Goal: Task Accomplishment & Management: Complete application form

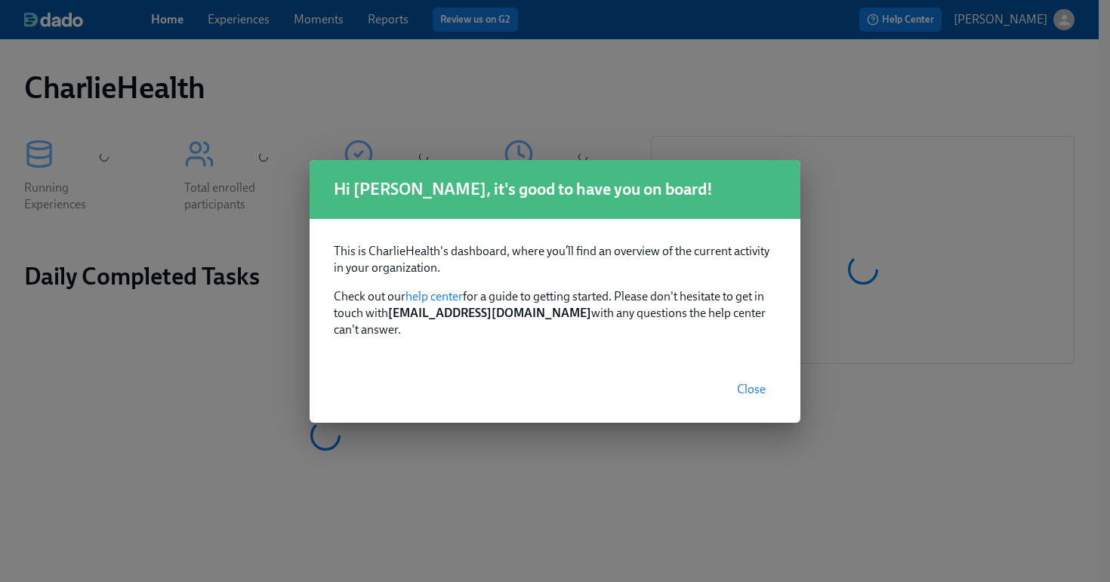
click at [757, 382] on span "Close" at bounding box center [751, 389] width 29 height 15
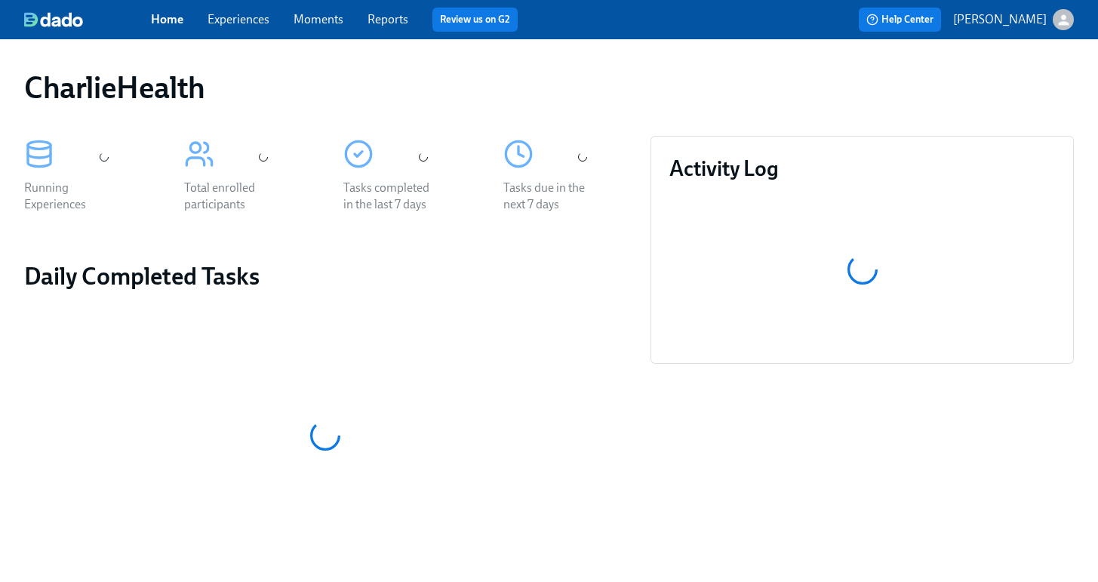
click at [240, 20] on link "Experiences" at bounding box center [239, 19] width 62 height 14
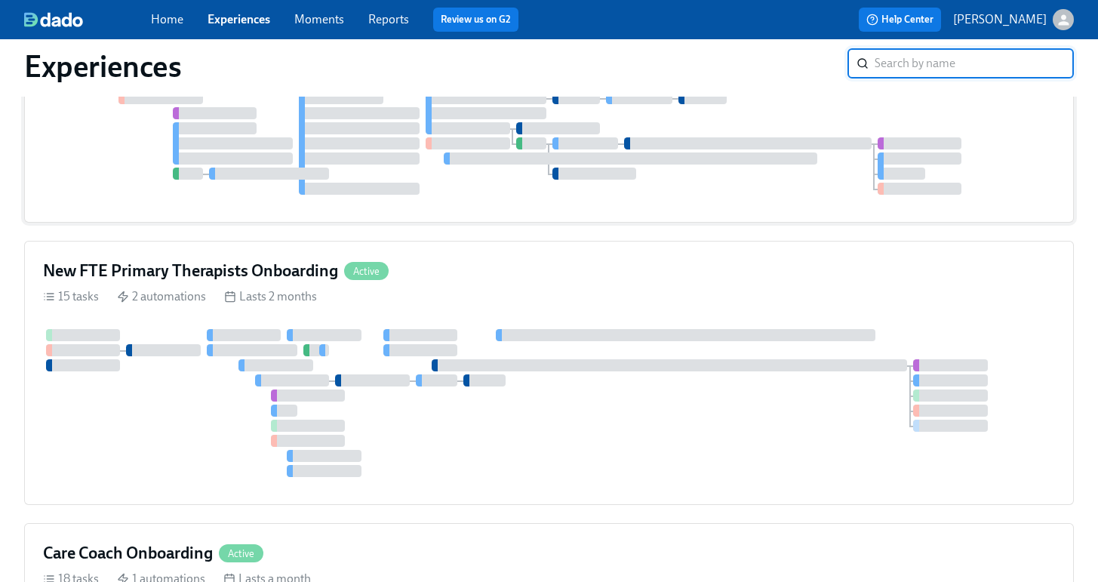
scroll to position [488, 0]
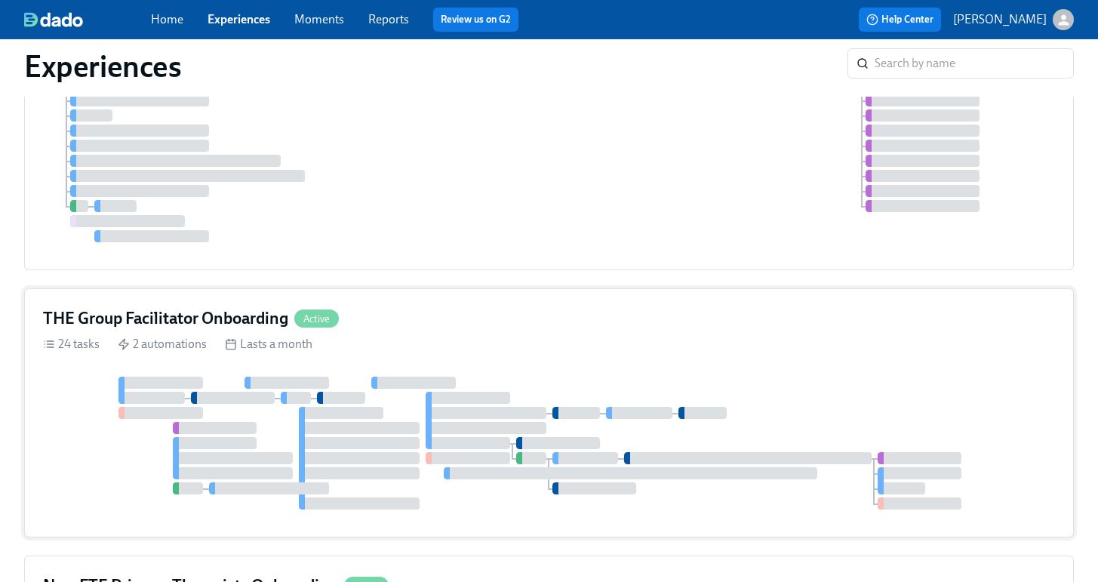
click at [580, 337] on div "24 tasks 2 automations Lasts a month" at bounding box center [549, 344] width 1012 height 17
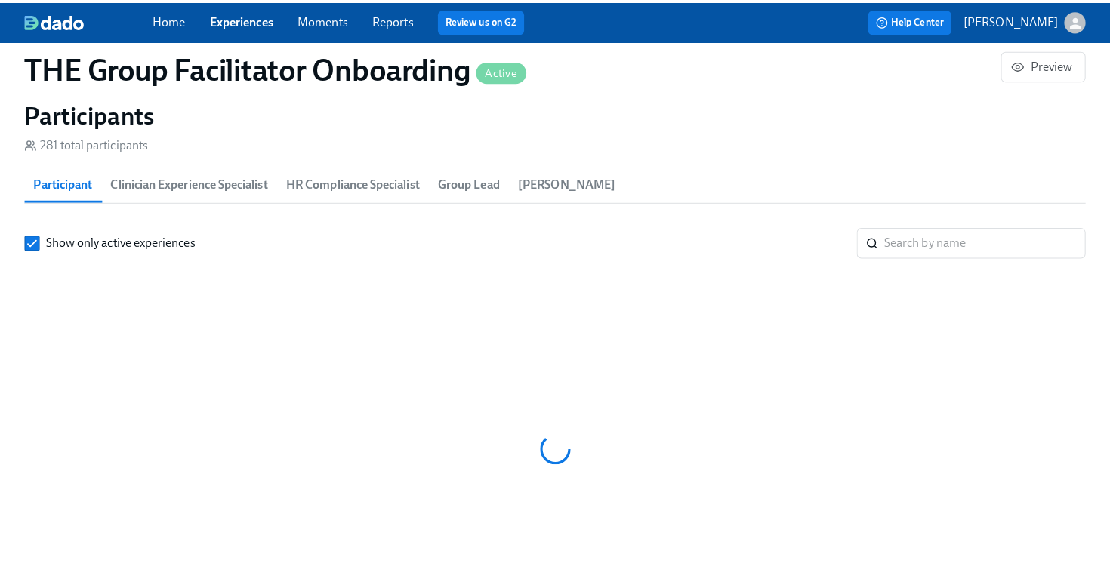
scroll to position [0, 20030]
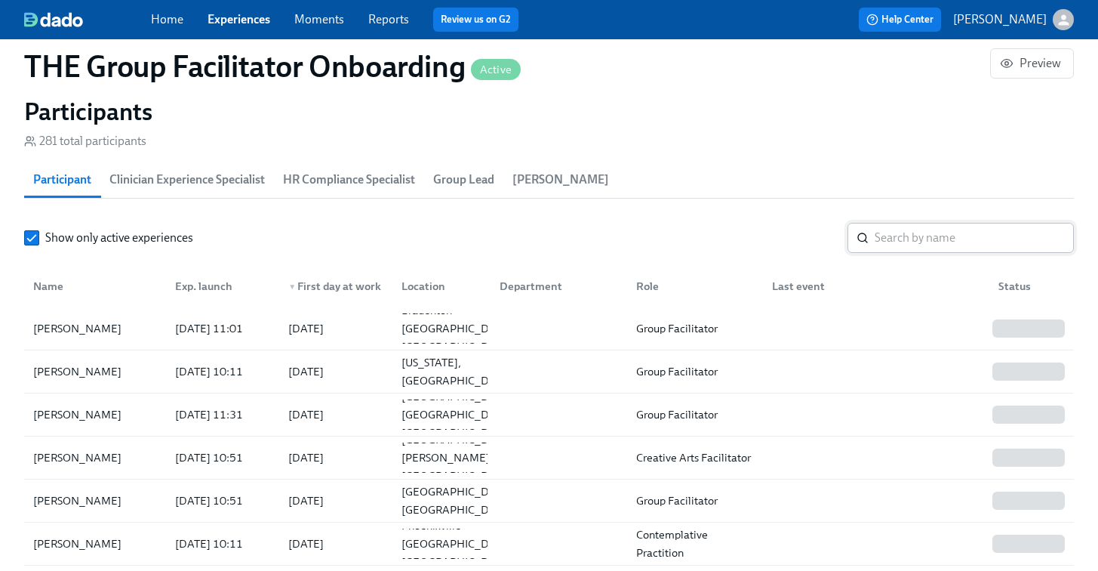
click at [910, 231] on input "search" at bounding box center [974, 238] width 199 height 30
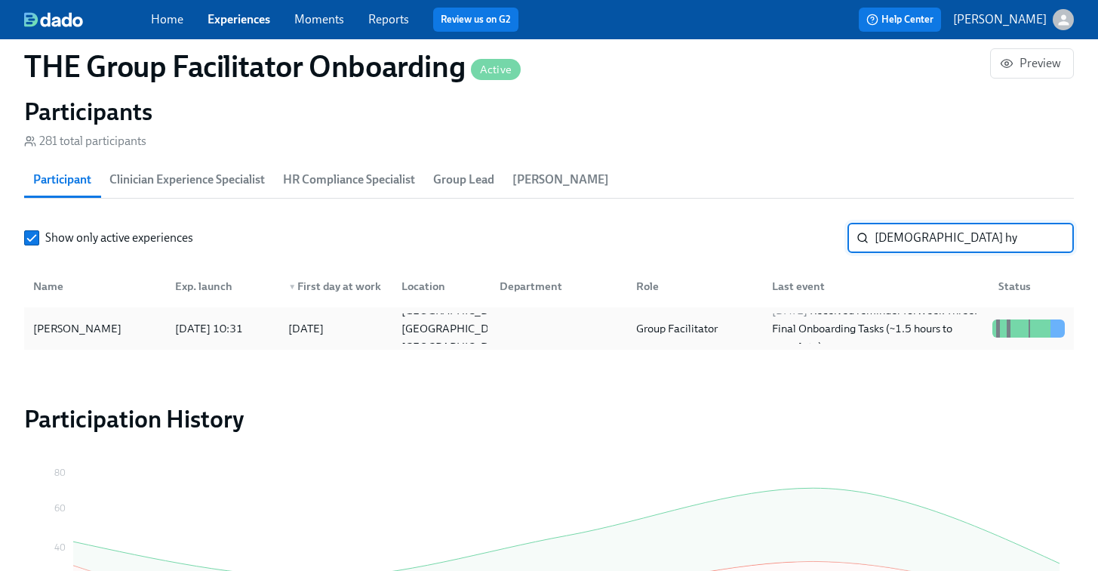
type input "sunni hy"
click at [99, 328] on div "Sunni Hyde" at bounding box center [95, 328] width 136 height 30
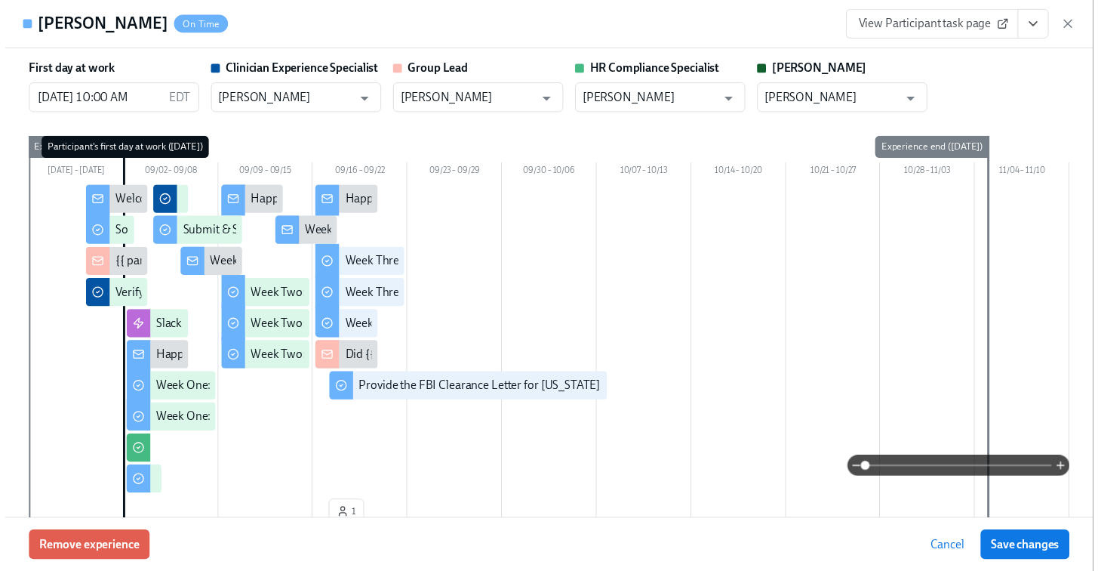
scroll to position [0, 22313]
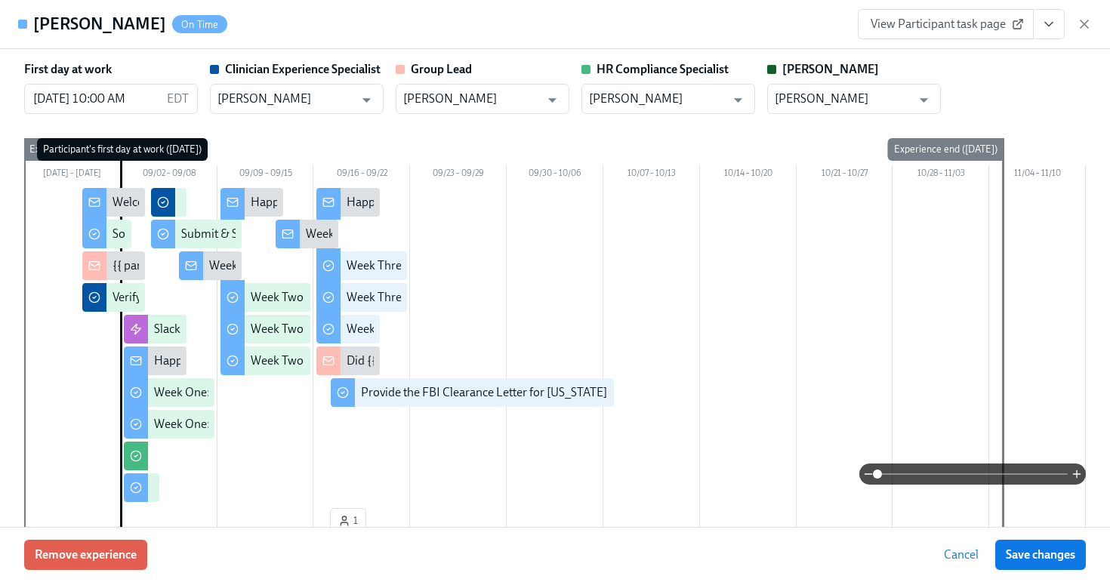
click at [1075, 20] on div "View Participant task page" at bounding box center [974, 24] width 234 height 30
click at [1079, 23] on icon "button" at bounding box center [1083, 24] width 15 height 15
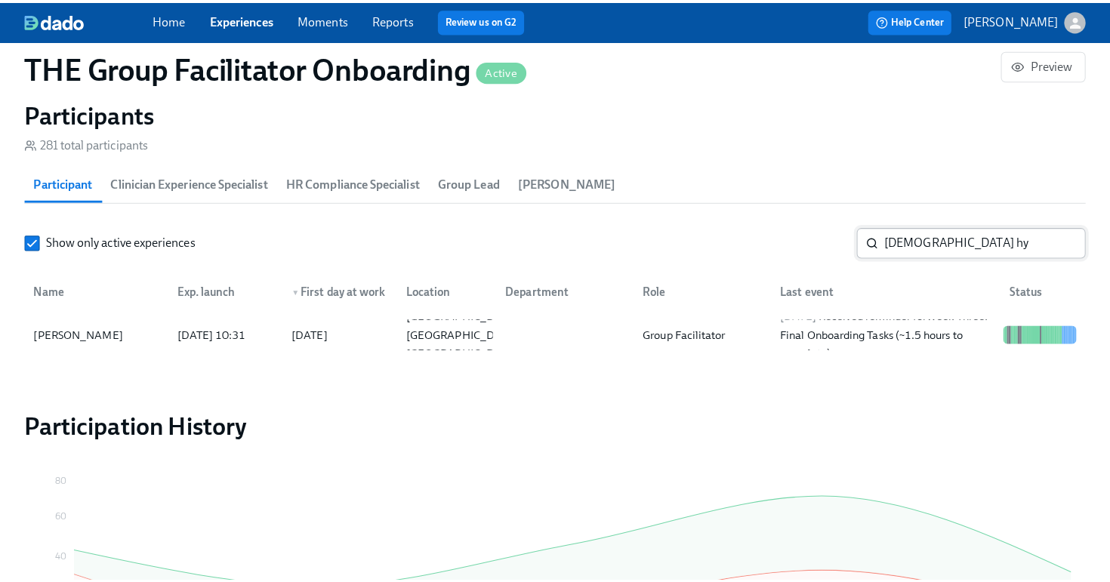
scroll to position [0, 22313]
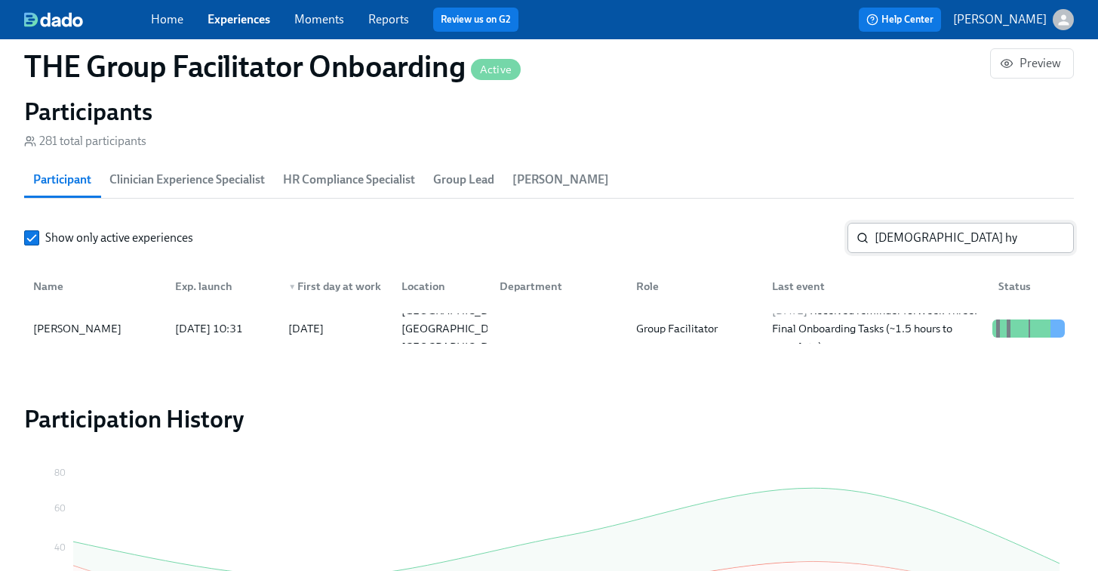
click at [913, 241] on input "sunni hy" at bounding box center [974, 238] width 199 height 30
click at [61, 322] on div "Sunni Hyde" at bounding box center [77, 328] width 100 height 18
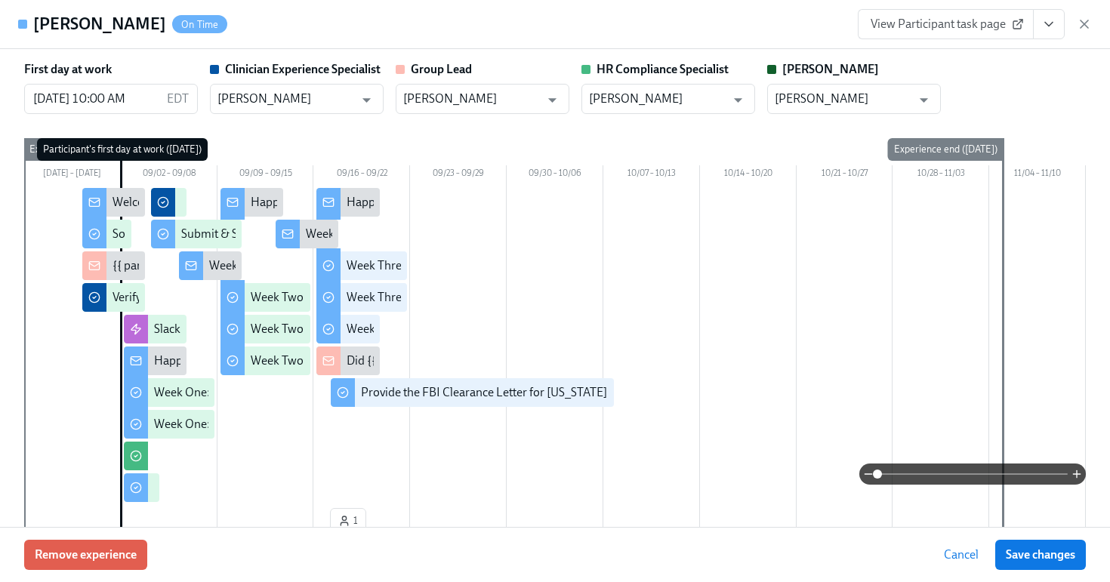
click at [1058, 24] on button "View task page" at bounding box center [1049, 24] width 32 height 30
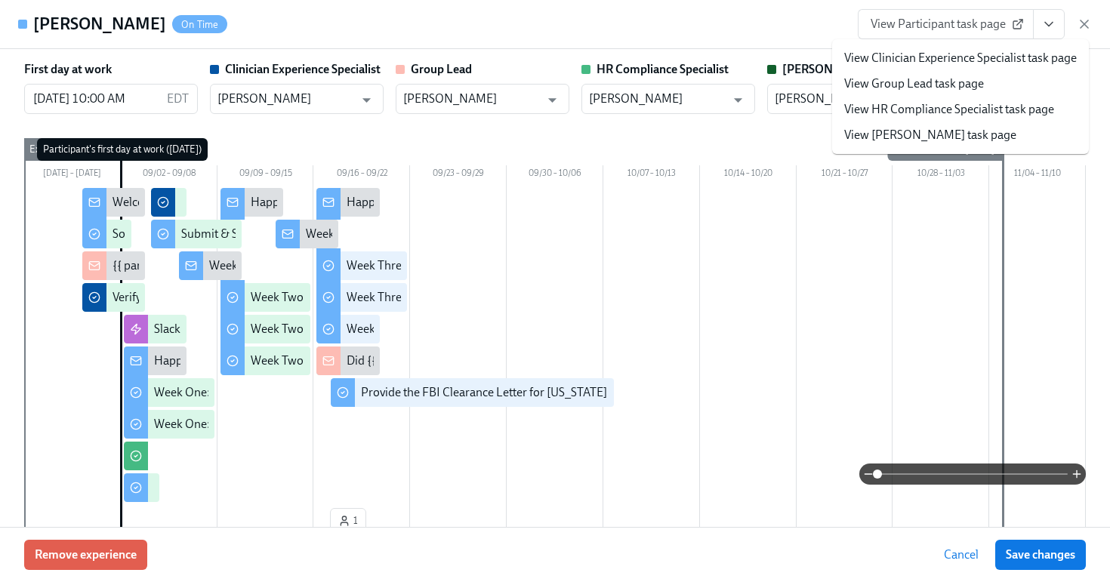
click at [940, 28] on span "View Participant task page" at bounding box center [945, 24] width 150 height 15
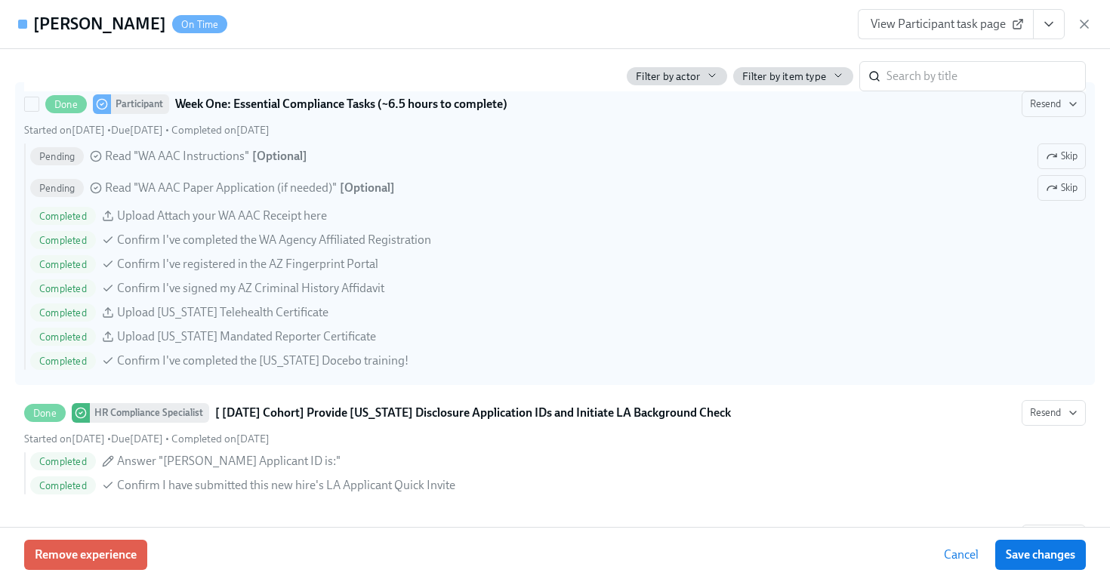
scroll to position [1445, 0]
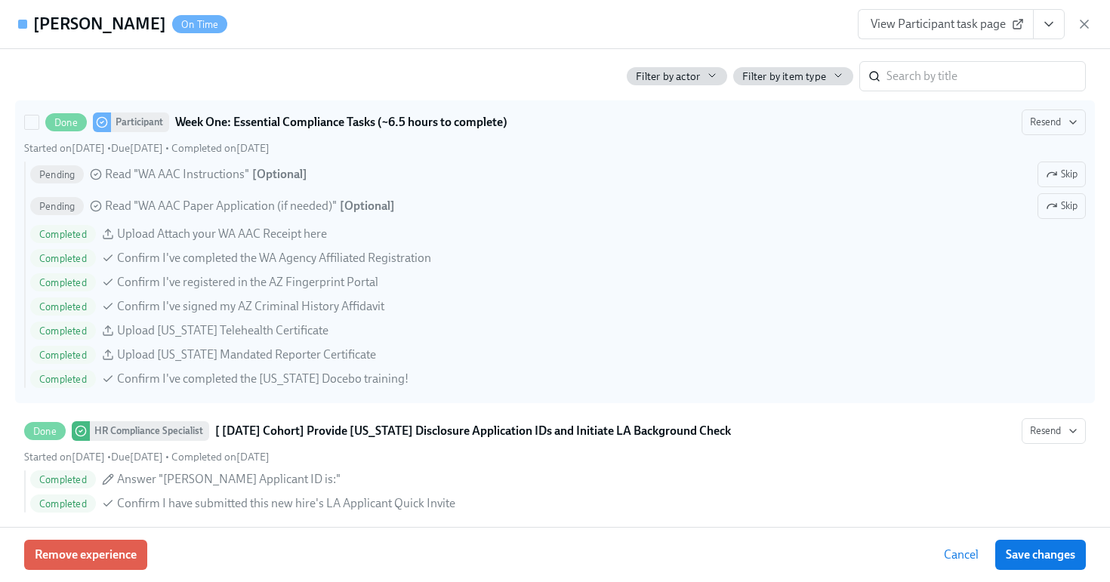
click at [329, 279] on span "Confirm I've registered in the AZ Fingerprint Portal" at bounding box center [247, 282] width 261 height 17
click at [38, 129] on input "Done Participant Week One: Essential Compliance Tasks (~6.5 hours to complete) …" at bounding box center [32, 122] width 14 height 14
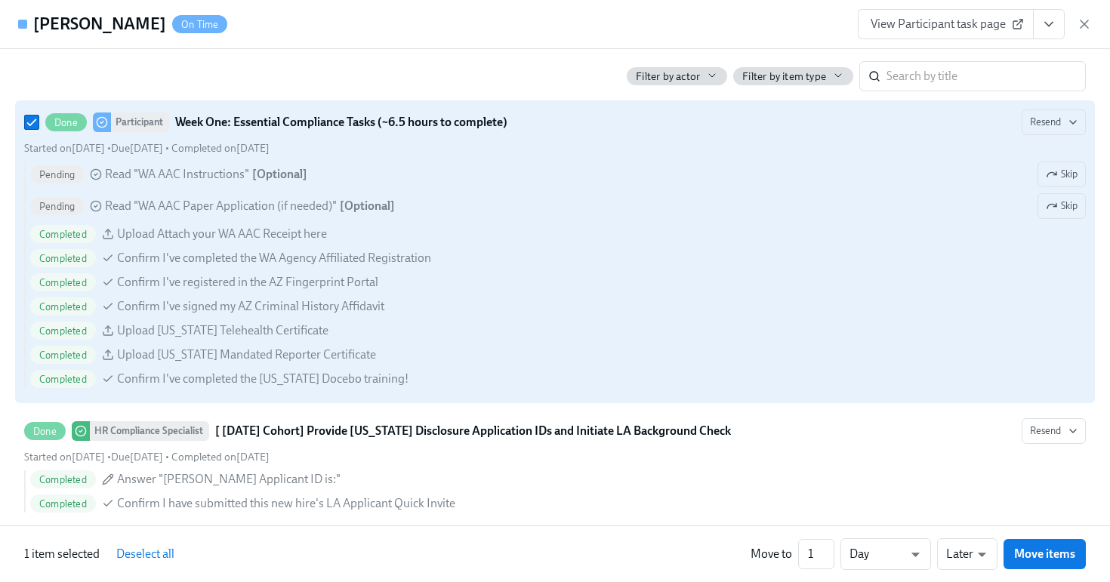
click at [322, 131] on div "Done Participant Week One: Essential Compliance Tasks (~6.5 hours to complete)" at bounding box center [276, 122] width 462 height 20
click at [38, 129] on input "Done Participant Week One: Essential Compliance Tasks (~6.5 hours to complete) …" at bounding box center [32, 122] width 14 height 14
checkbox input "false"
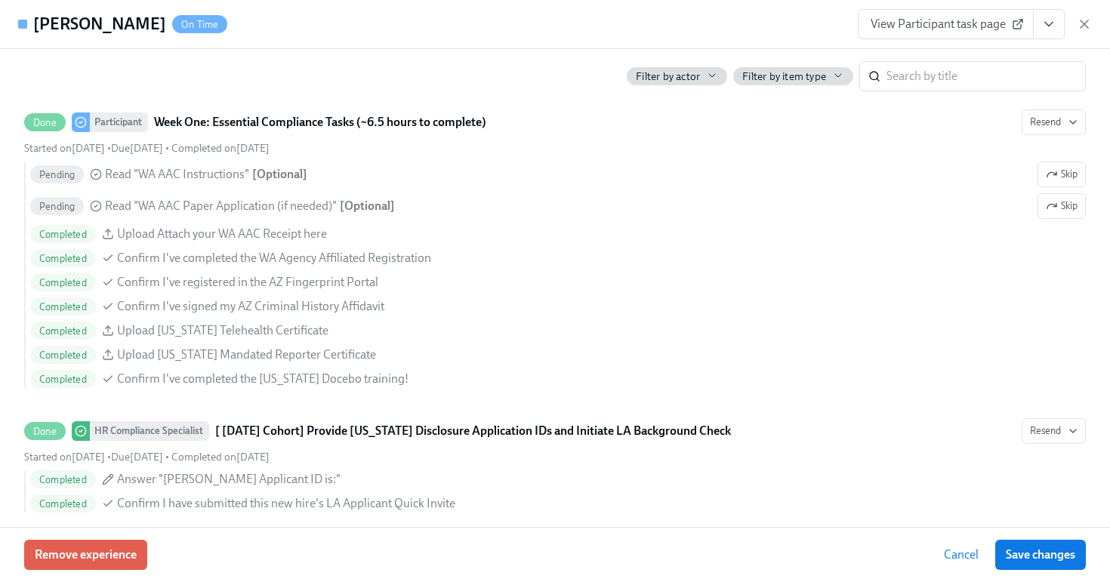
click at [982, 27] on span "View Participant task page" at bounding box center [945, 24] width 150 height 15
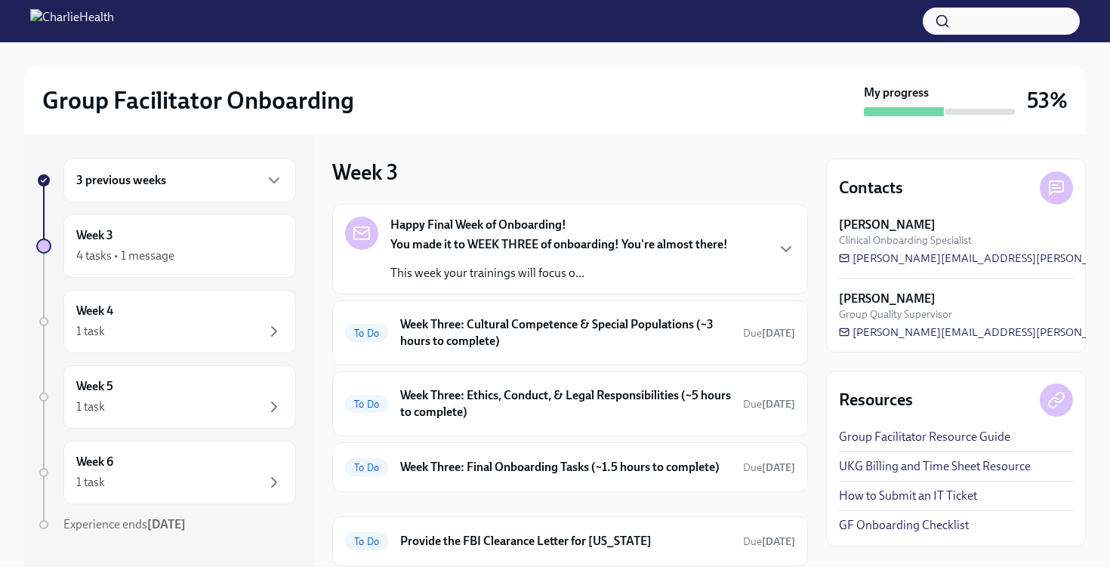
scroll to position [47, 0]
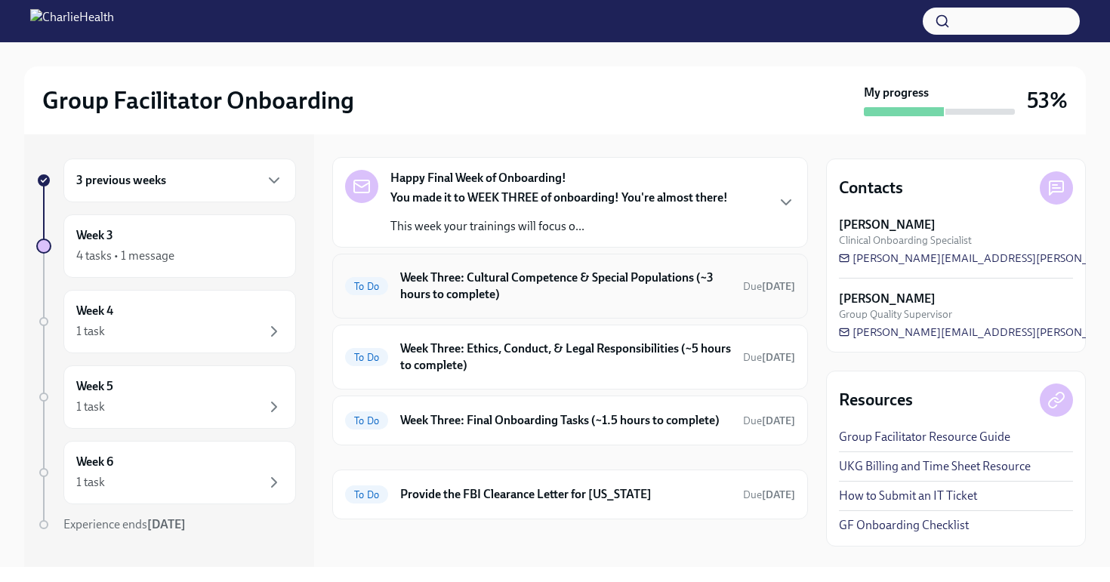
click at [550, 289] on h6 "Week Three: Cultural Competence & Special Populations (~3 hours to complete)" at bounding box center [565, 285] width 331 height 33
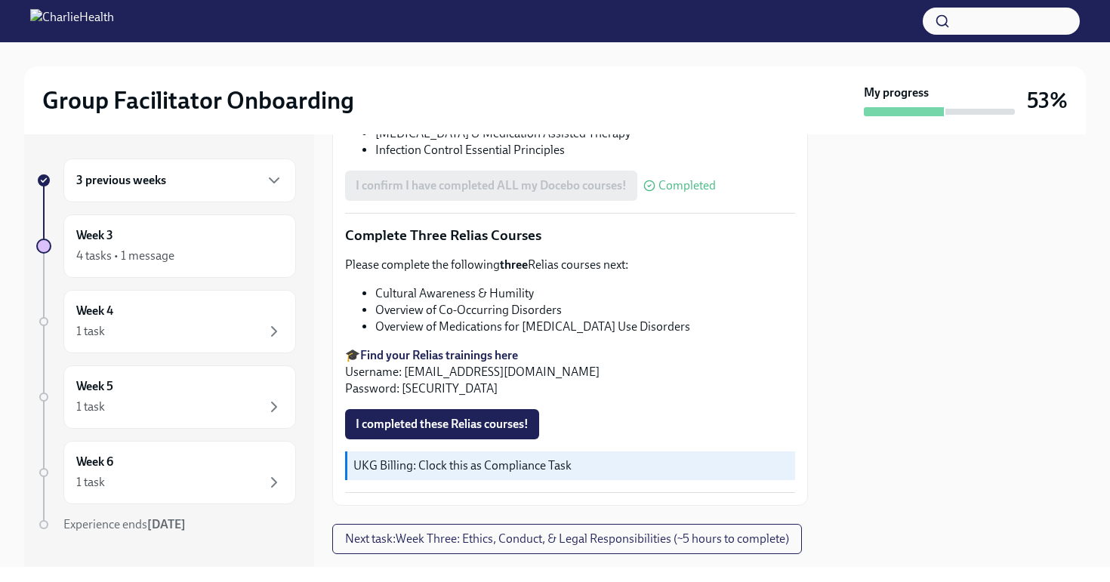
scroll to position [1214, 0]
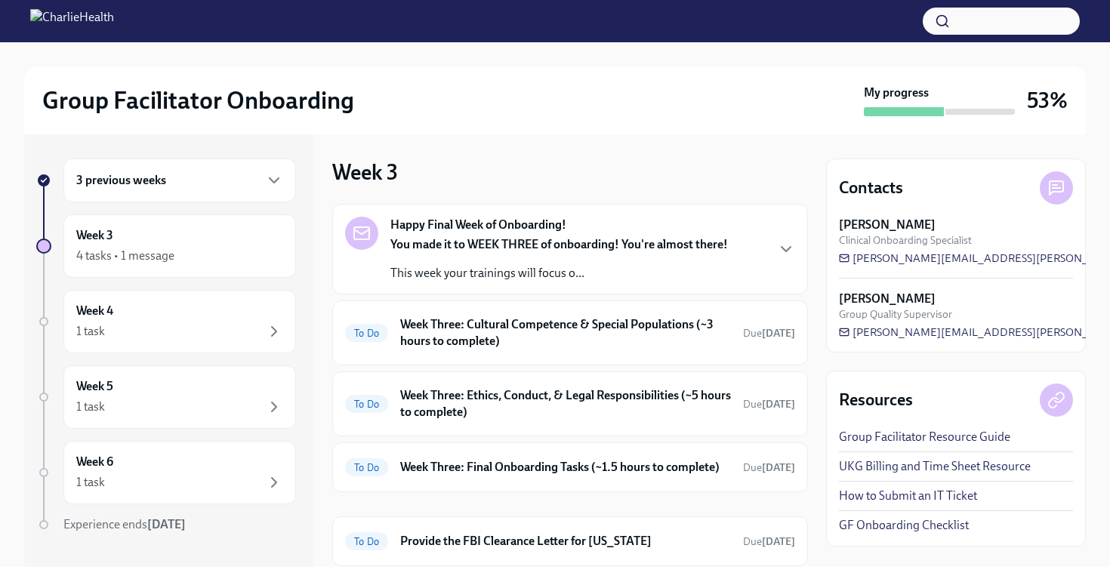
click at [170, 196] on div "3 previous weeks" at bounding box center [179, 181] width 232 height 44
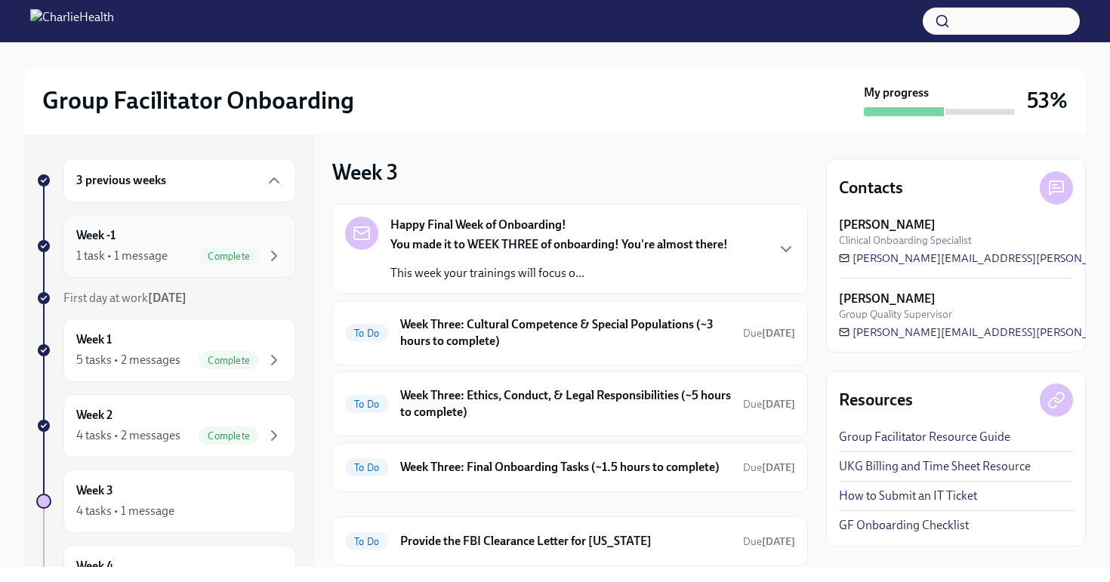
click at [159, 239] on div "Week -1 1 task • 1 message Complete" at bounding box center [179, 246] width 207 height 38
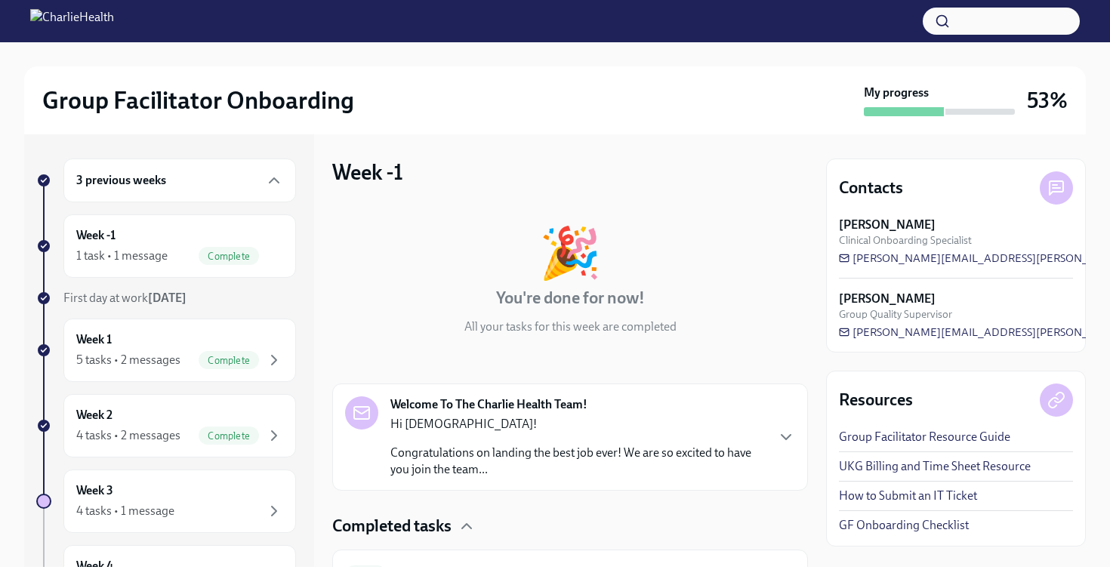
scroll to position [81, 0]
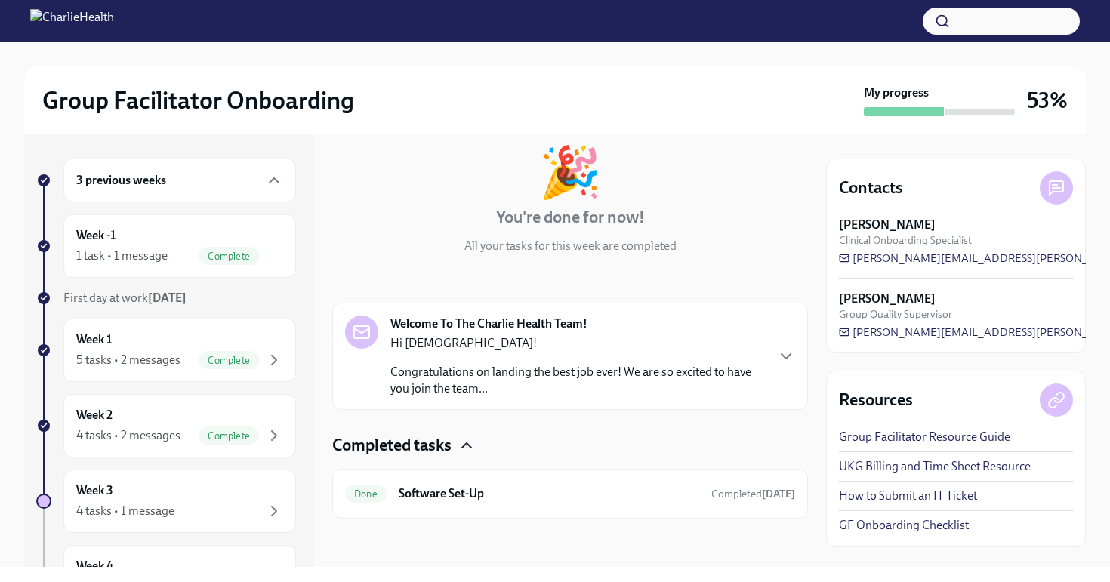
click at [463, 442] on icon "button" at bounding box center [466, 445] width 18 height 18
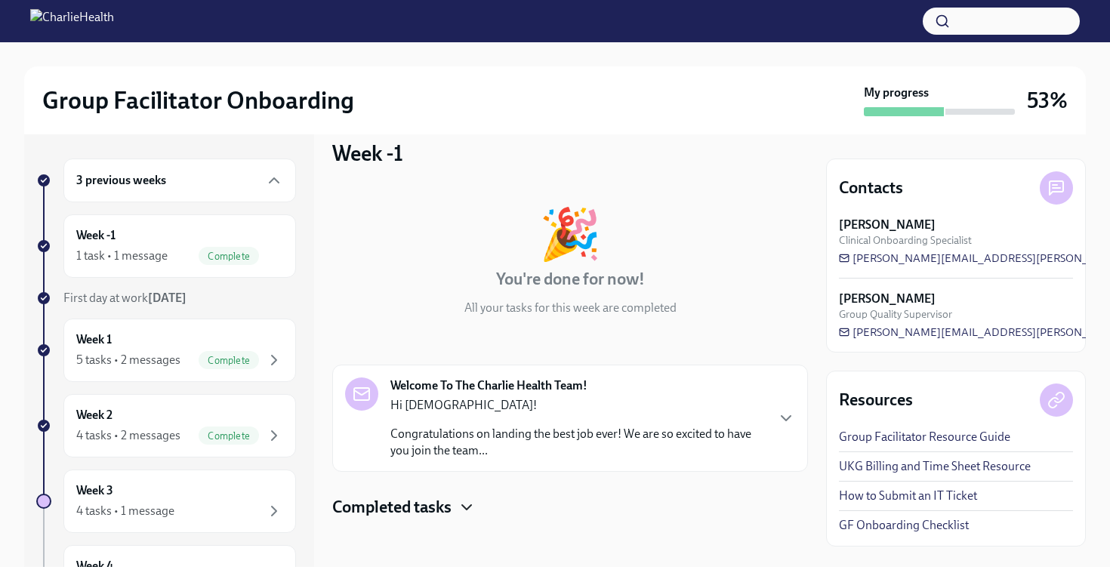
scroll to position [19, 0]
click at [178, 337] on div "Week 1 5 tasks • 2 messages Complete" at bounding box center [179, 350] width 207 height 38
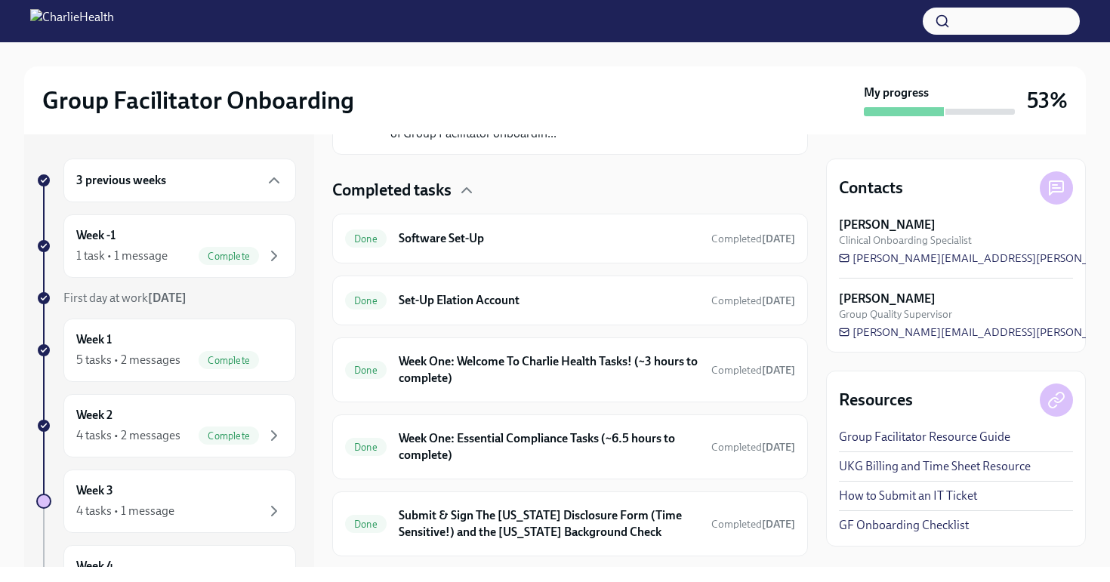
scroll to position [448, 0]
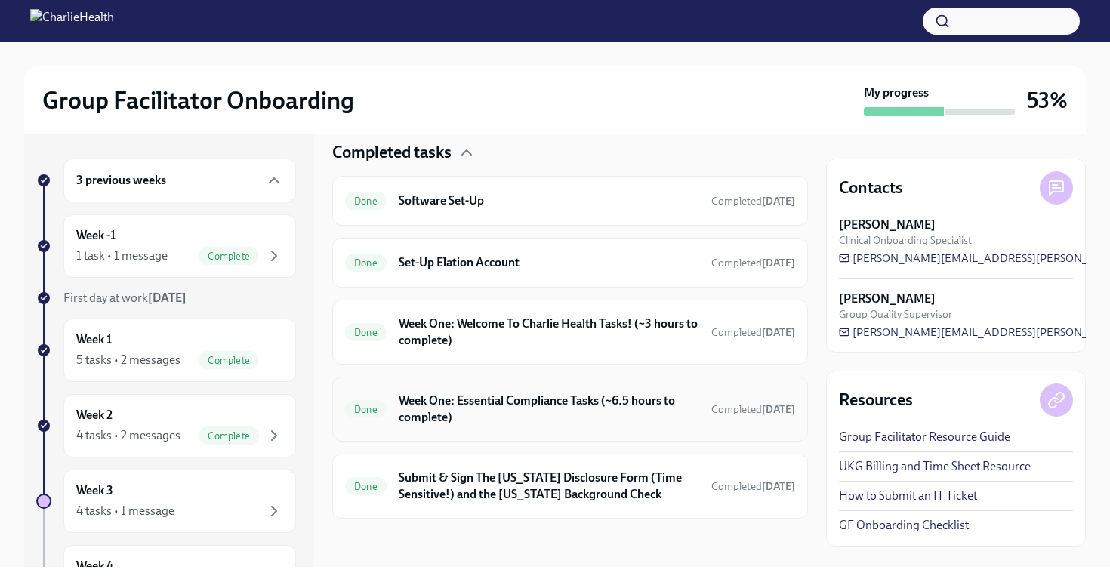
click at [502, 409] on h6 "Week One: Essential Compliance Tasks (~6.5 hours to complete)" at bounding box center [549, 409] width 300 height 33
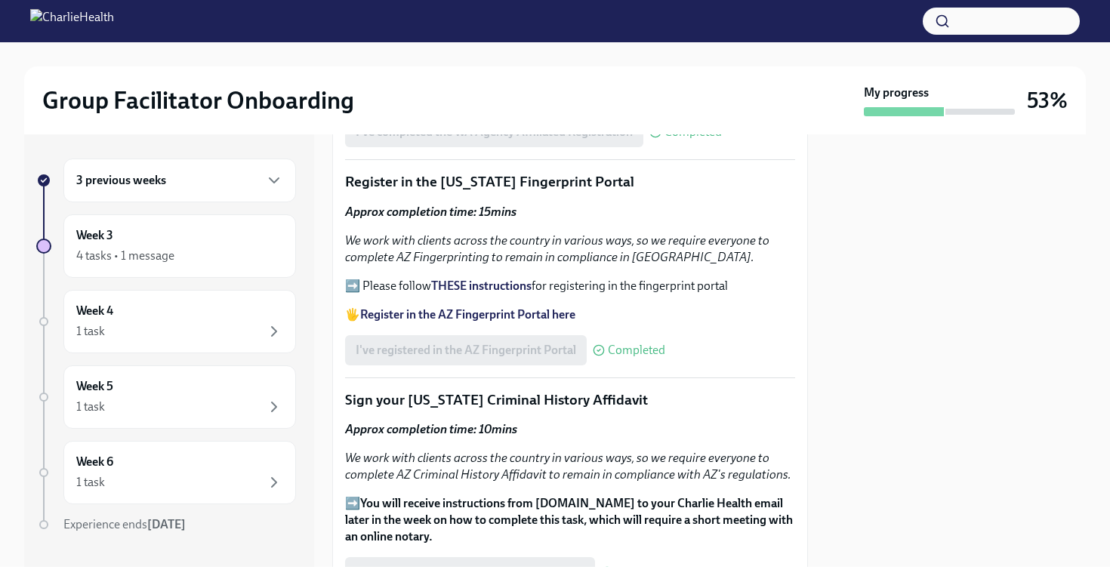
scroll to position [1729, 0]
click at [513, 322] on strong "Register in the AZ Fingerprint Portal here" at bounding box center [467, 315] width 215 height 14
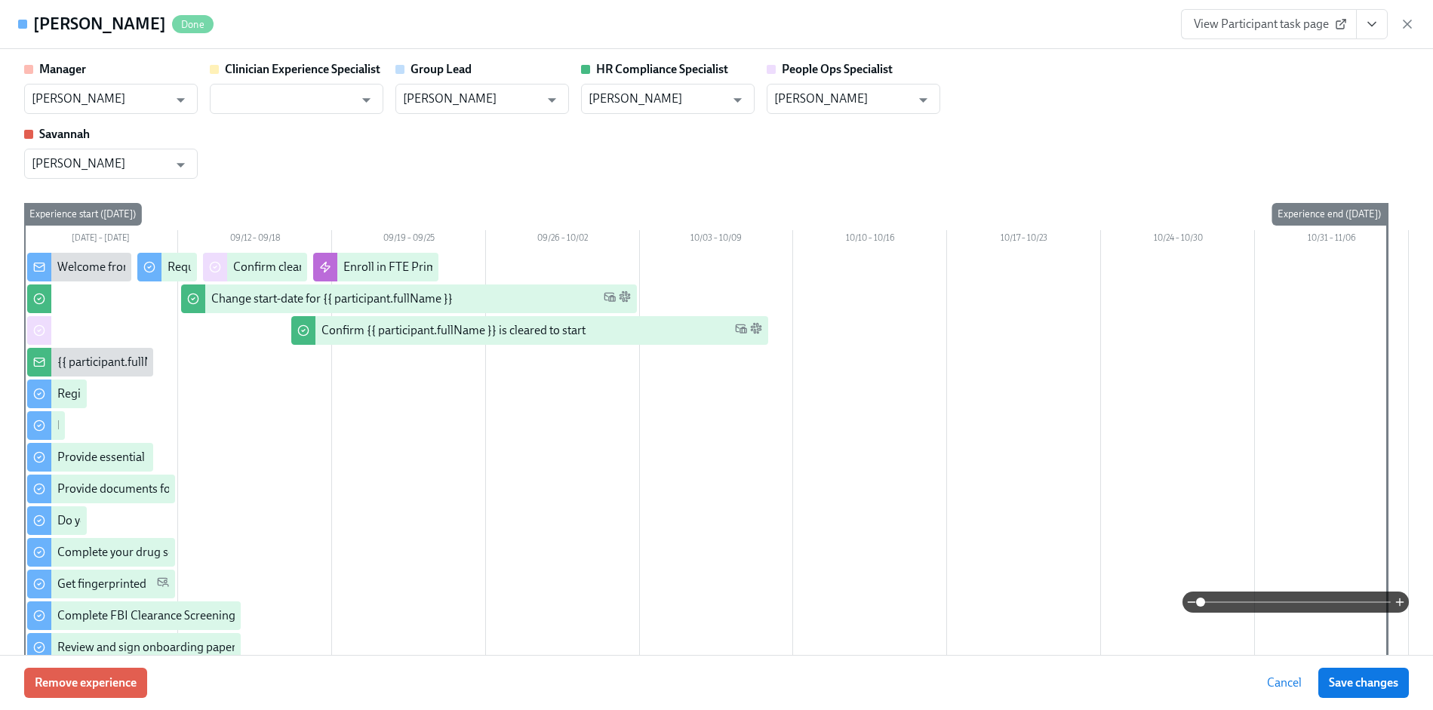
scroll to position [1542, 0]
click at [1407, 27] on icon "button" at bounding box center [1407, 24] width 15 height 15
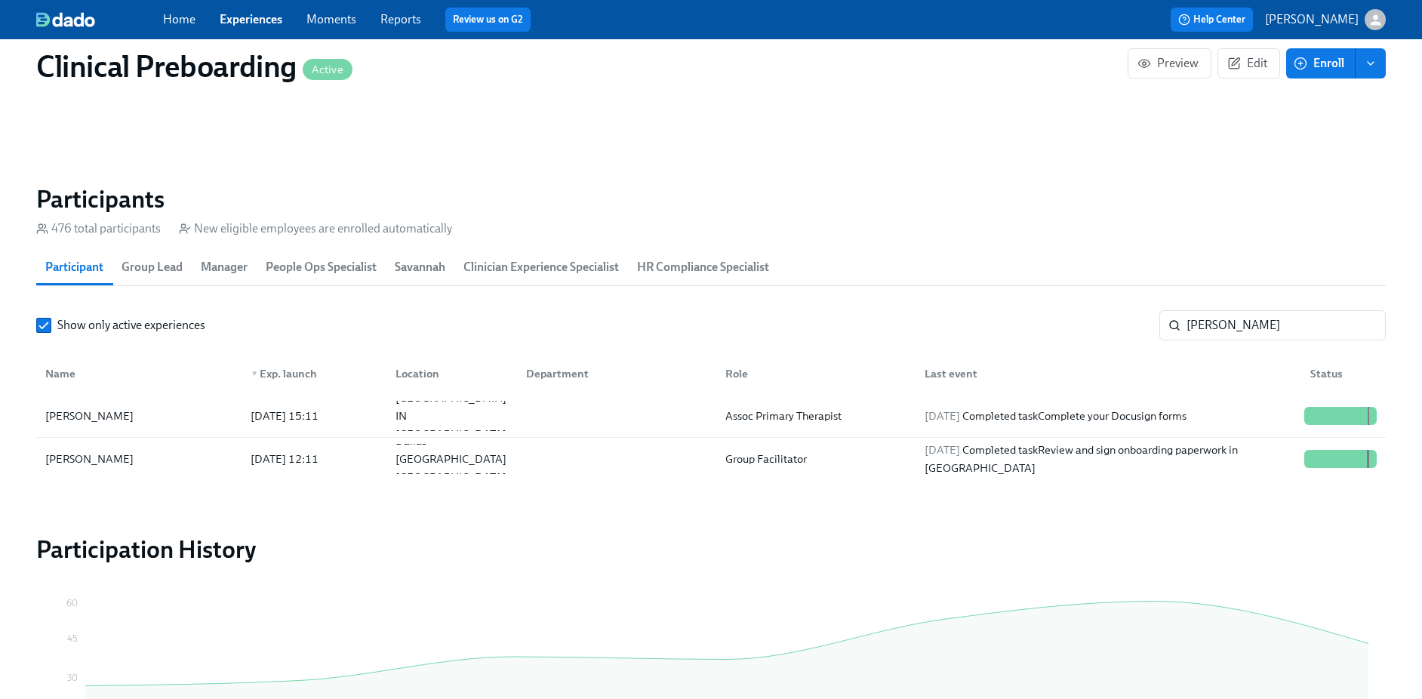
scroll to position [0, 16993]
click at [269, 20] on link "Experiences" at bounding box center [251, 19] width 63 height 14
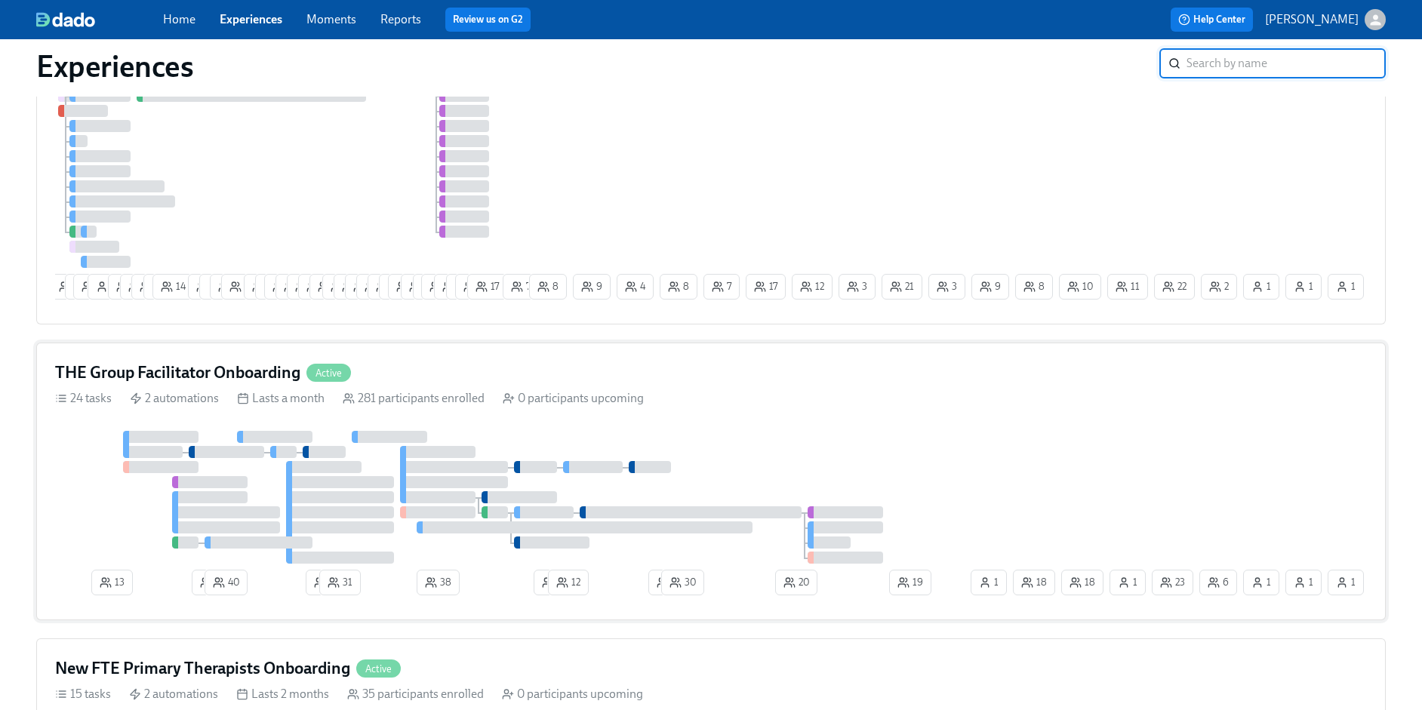
scroll to position [767, 0]
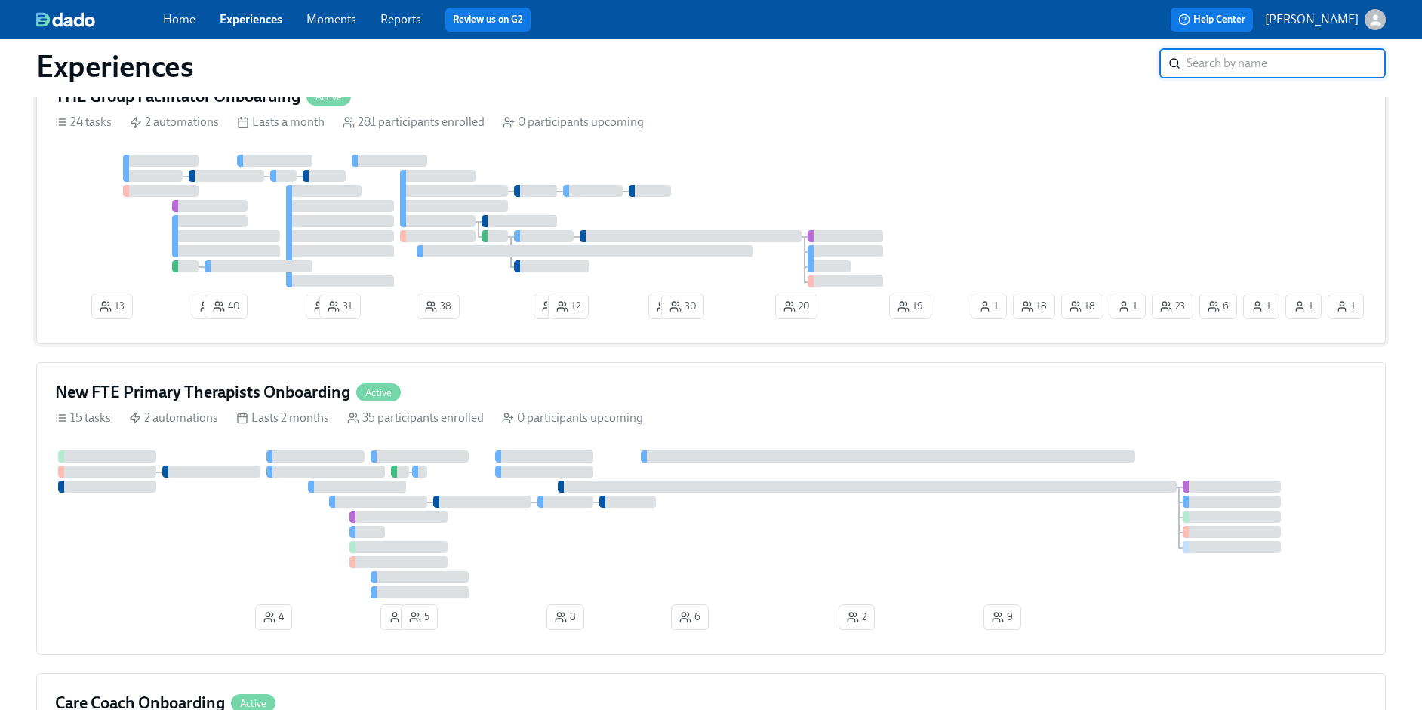
click at [1023, 248] on div "13 2 40 2 31 38 2 12 2 30 20 6 1 23 18 1 1 1 18 19 1" at bounding box center [711, 240] width 1312 height 171
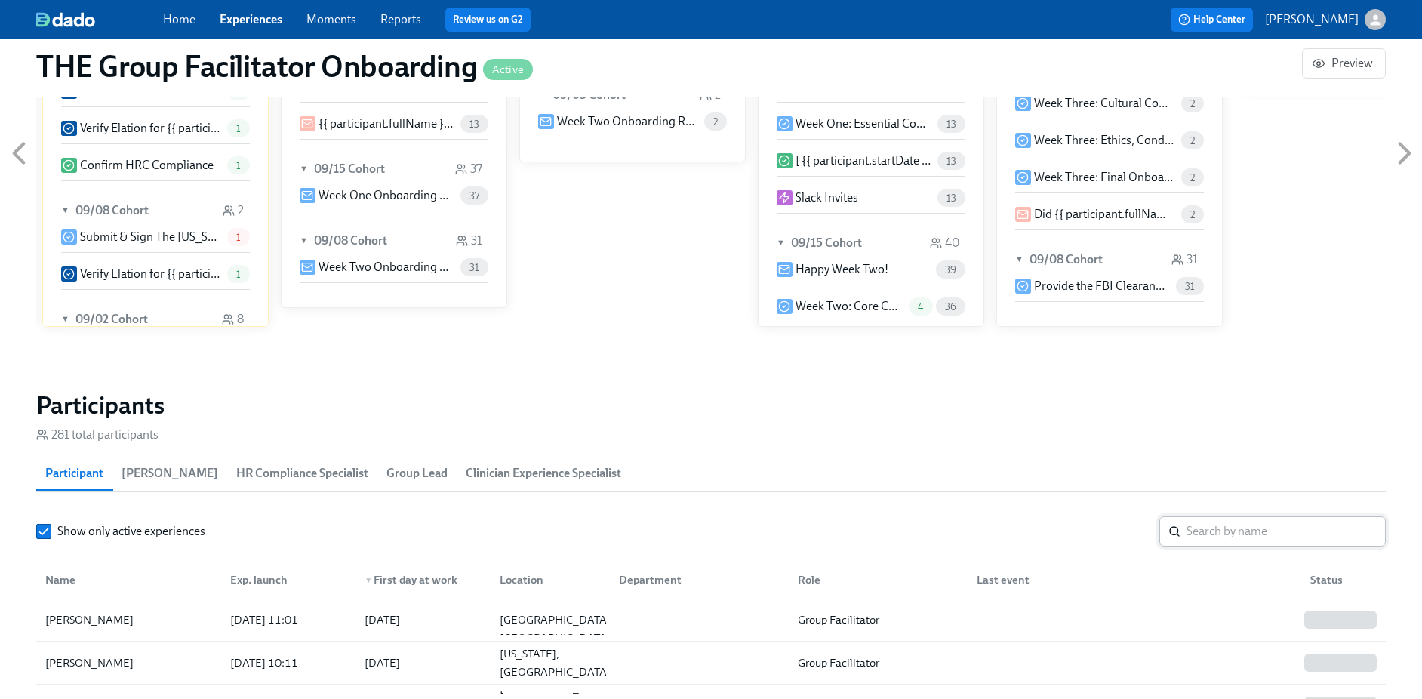
scroll to position [3, 0]
click at [1218, 534] on input "search" at bounding box center [1286, 531] width 199 height 30
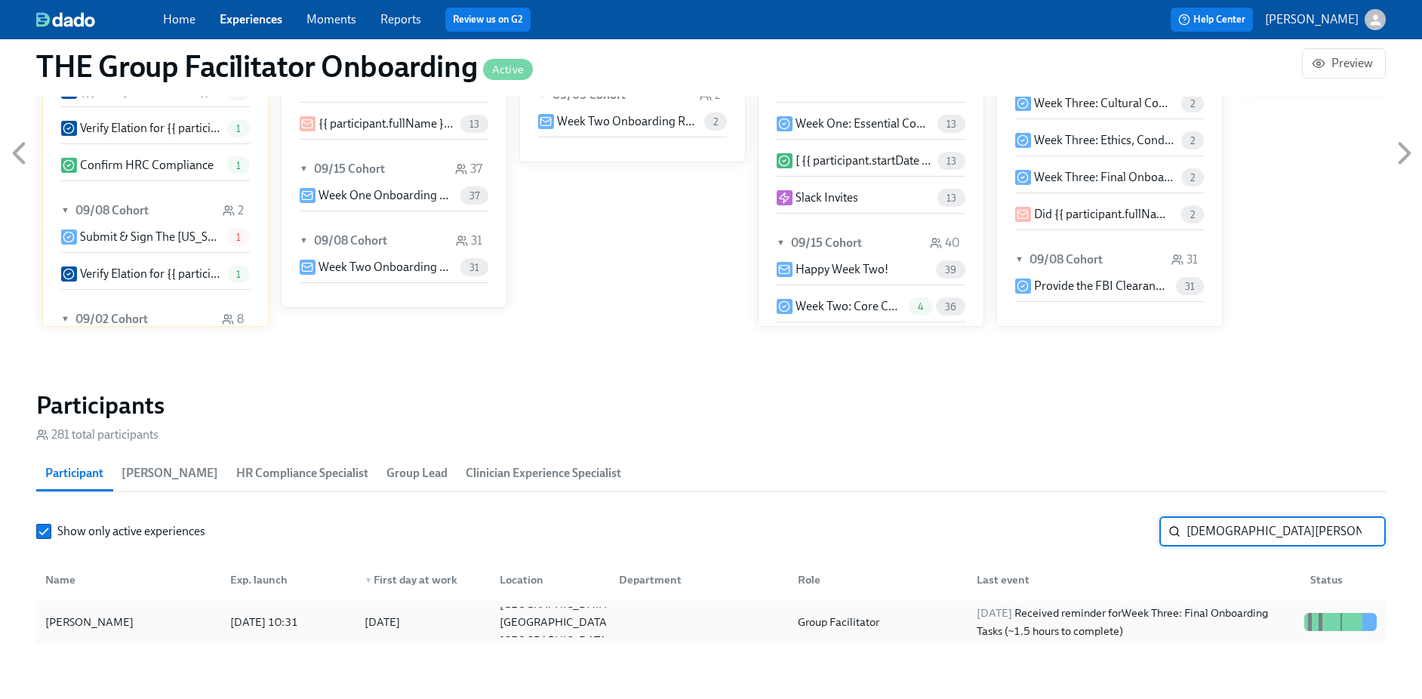
type input "sunni hyde"
click at [109, 623] on div "Sunni Hyde" at bounding box center [128, 622] width 179 height 30
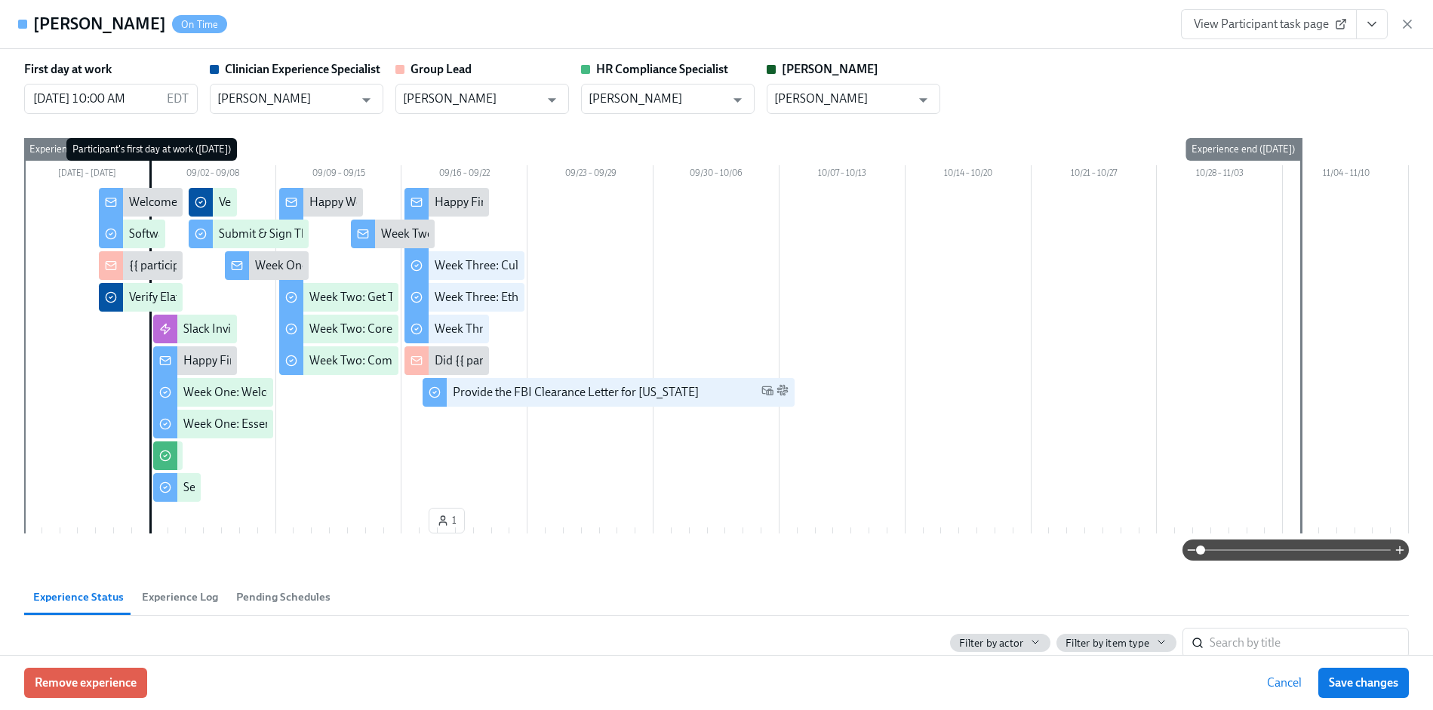
click at [1375, 26] on icon "View task page" at bounding box center [1372, 24] width 15 height 15
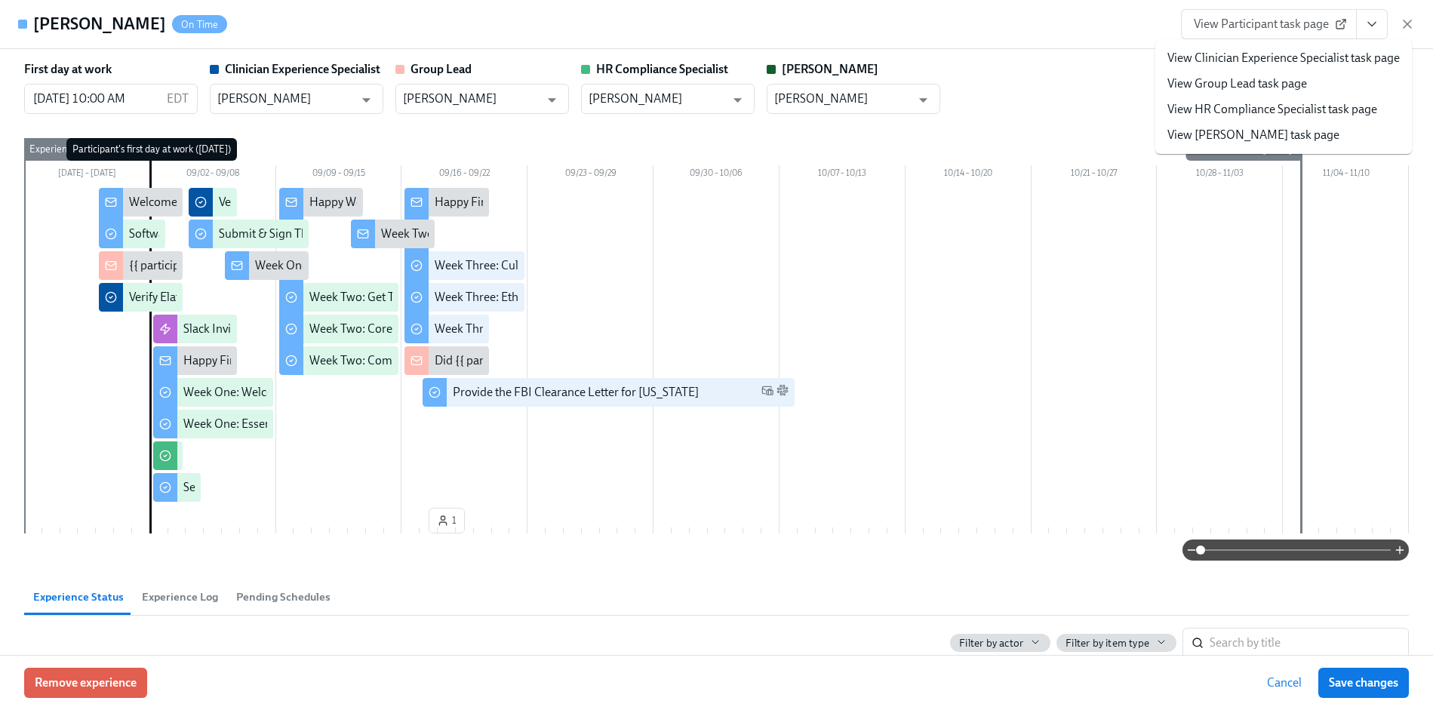
click at [1237, 26] on span "View Participant task page" at bounding box center [1269, 24] width 150 height 15
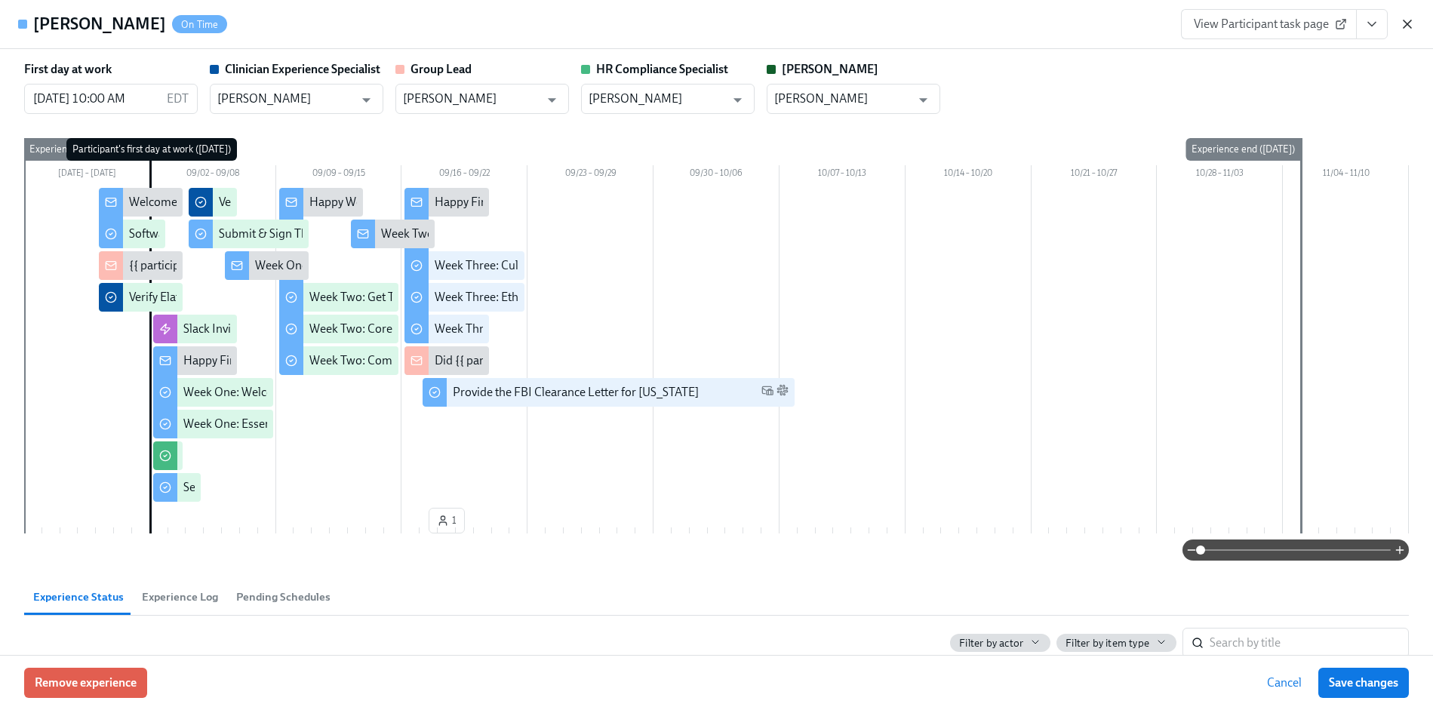
click at [1411, 21] on icon "button" at bounding box center [1408, 24] width 8 height 8
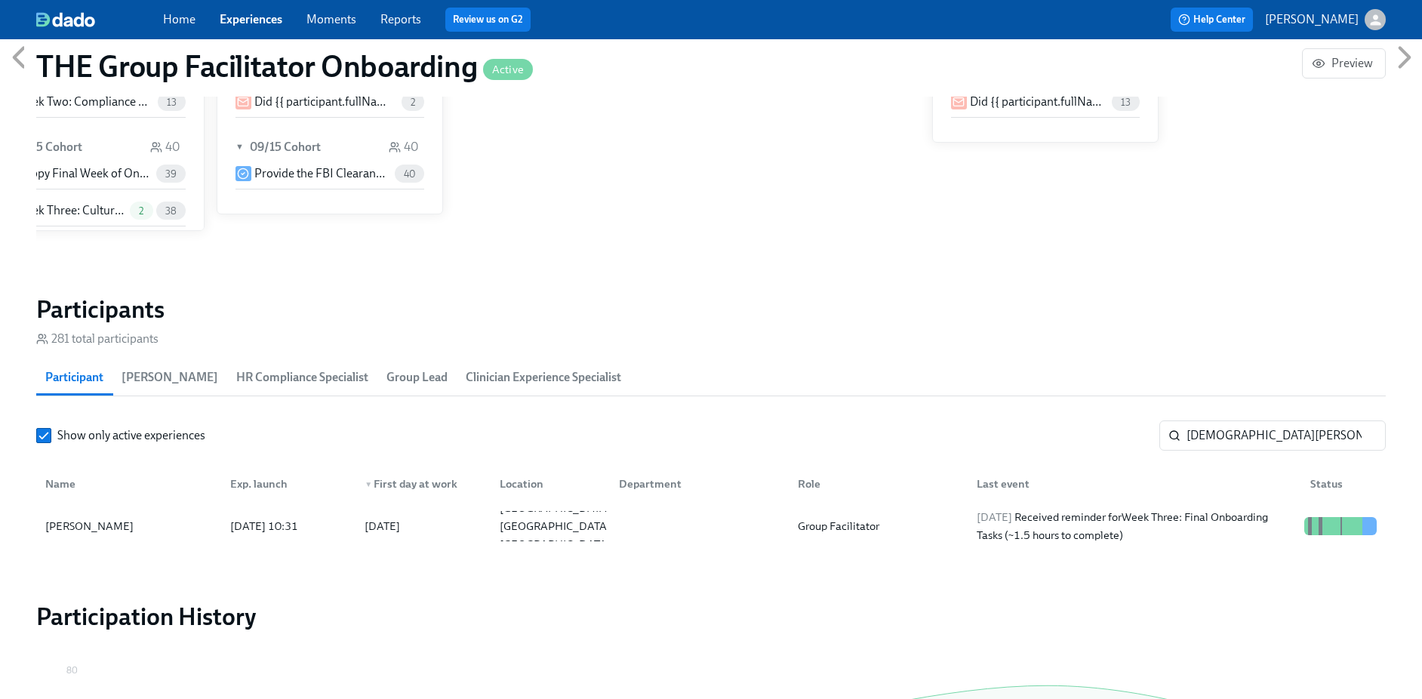
scroll to position [1135, 0]
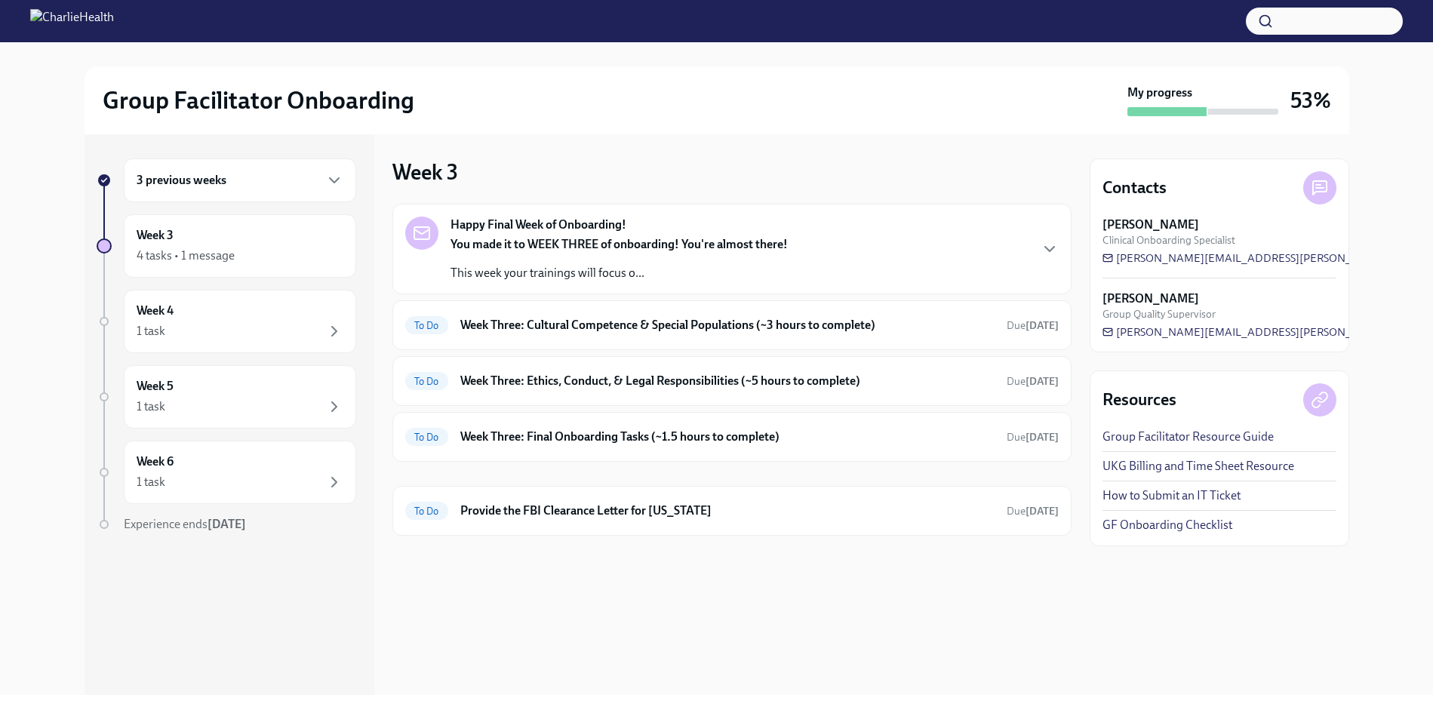
click at [266, 189] on div "3 previous weeks" at bounding box center [240, 181] width 232 height 44
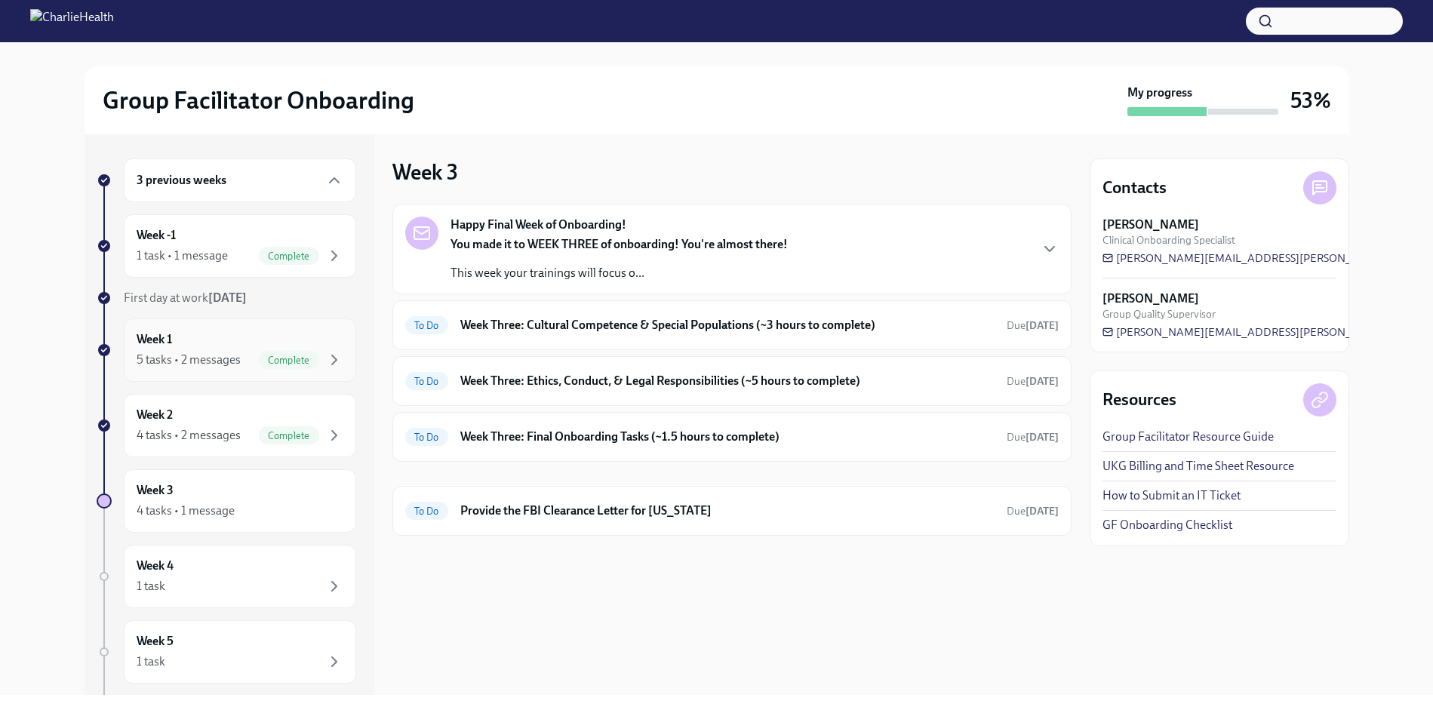
click at [233, 328] on div "Week 1 5 tasks • 2 messages Complete" at bounding box center [240, 350] width 232 height 63
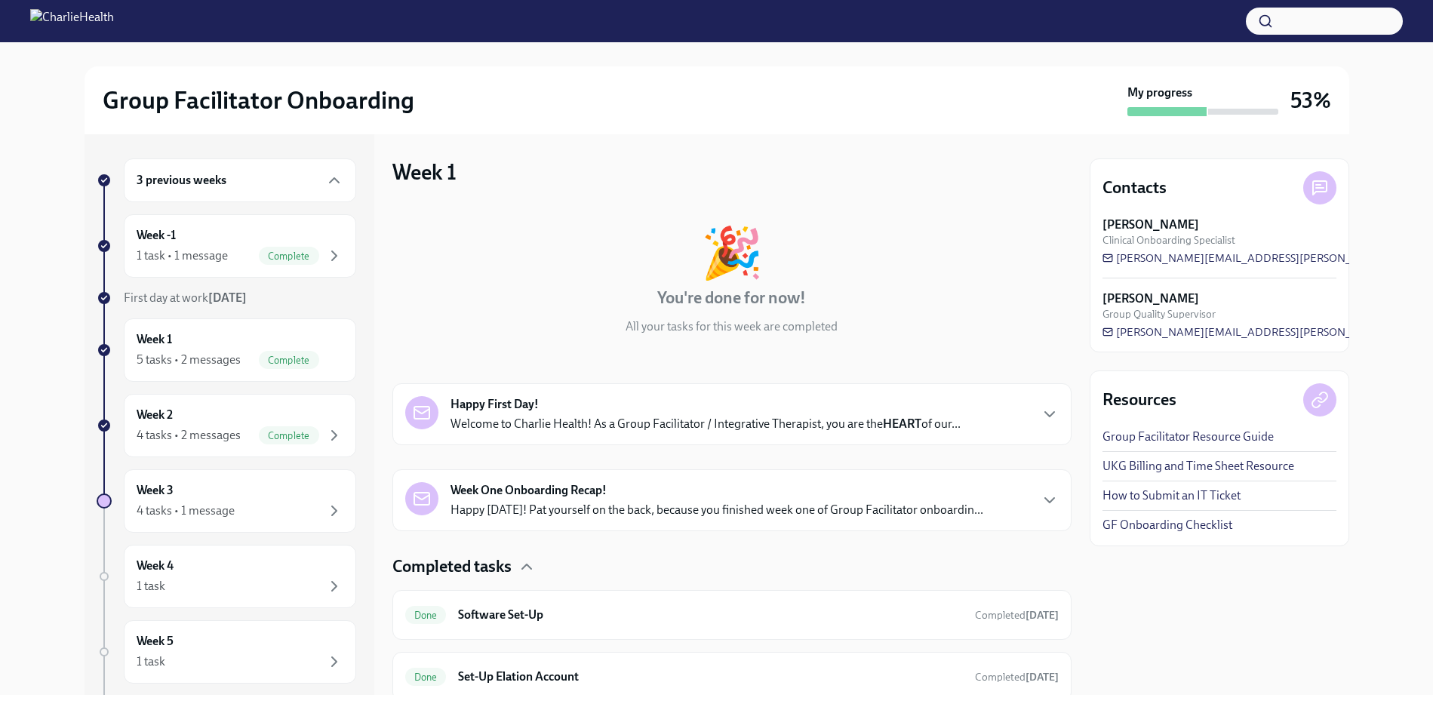
scroll to position [256, 0]
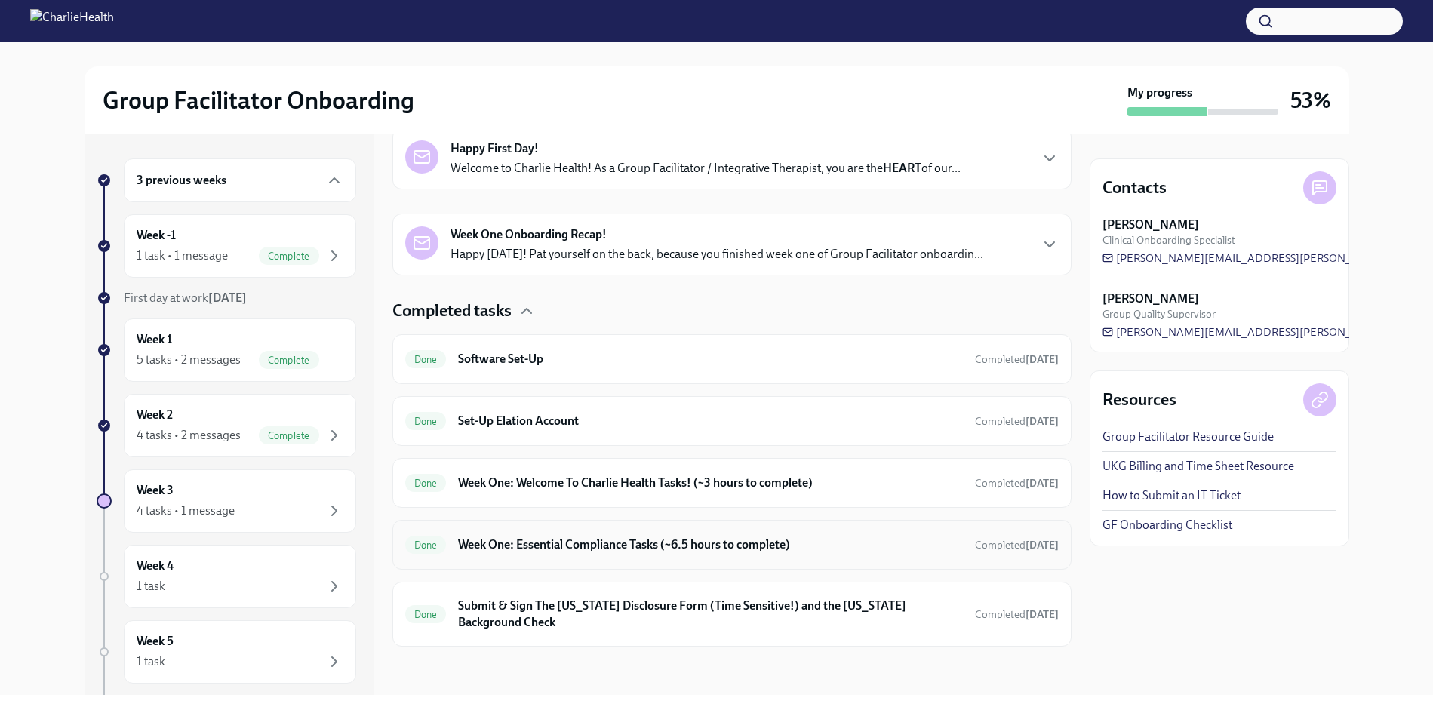
click at [626, 550] on h6 "Week One: Essential Compliance Tasks (~6.5 hours to complete)" at bounding box center [710, 545] width 504 height 17
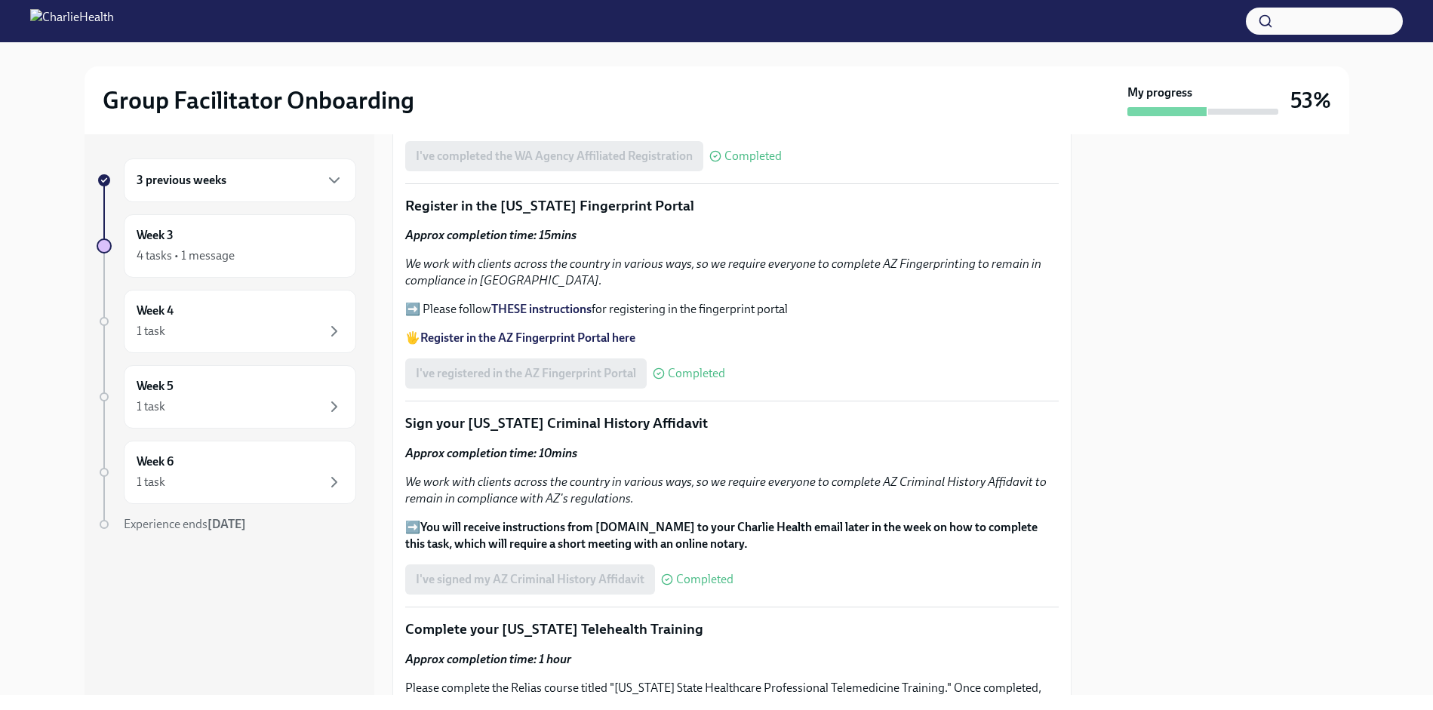
scroll to position [1560, 0]
click at [584, 329] on strong "Register in the AZ Fingerprint Portal here" at bounding box center [527, 335] width 215 height 14
click at [564, 299] on strong "THESE instructions" at bounding box center [541, 306] width 100 height 14
